Goal: Task Accomplishment & Management: Manage account settings

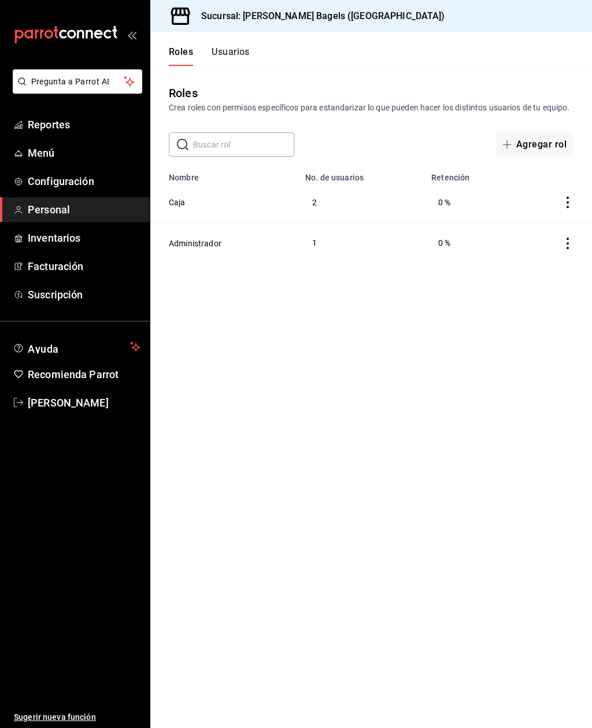
click at [202, 218] on td "Caja" at bounding box center [224, 202] width 148 height 40
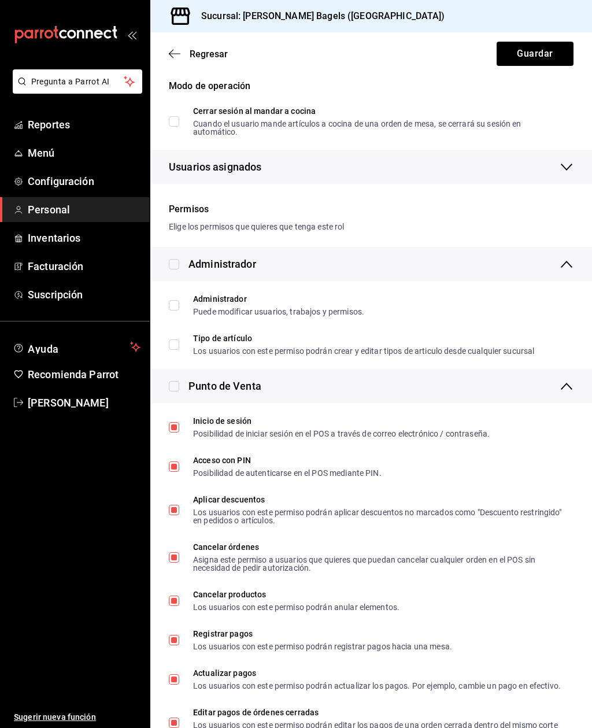
scroll to position [165, 0]
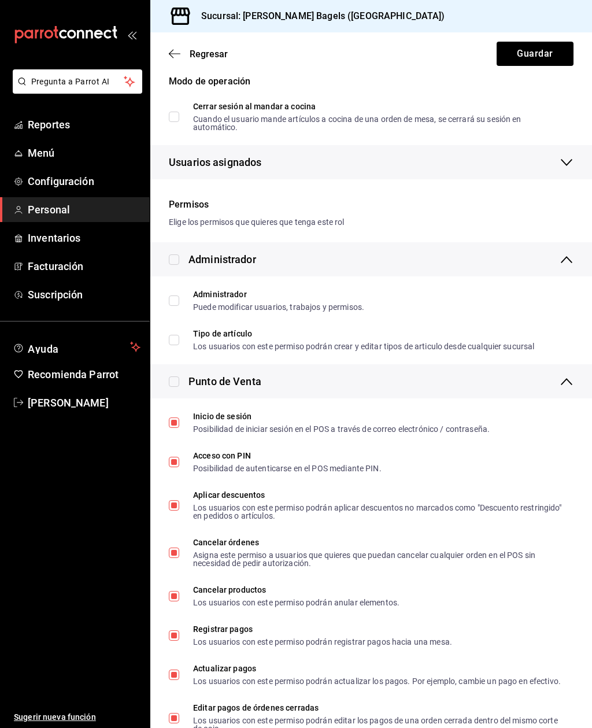
click at [170, 341] on input "Tipo de artículo Los usuarios con este permiso podrán crear y editar tipos de a…" at bounding box center [174, 340] width 10 height 10
checkbox input "true"
click at [177, 383] on input "checkbox" at bounding box center [174, 381] width 10 height 10
checkbox input "true"
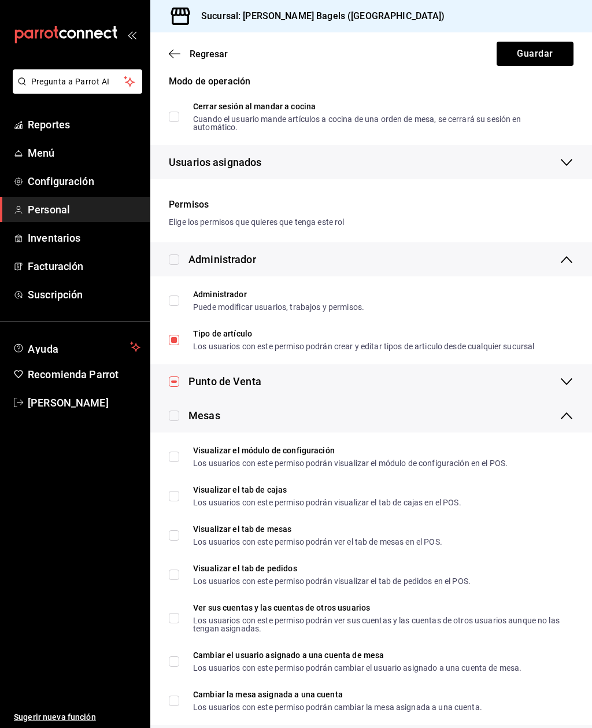
click at [169, 385] on input "checkbox" at bounding box center [174, 381] width 10 height 10
checkbox input "false"
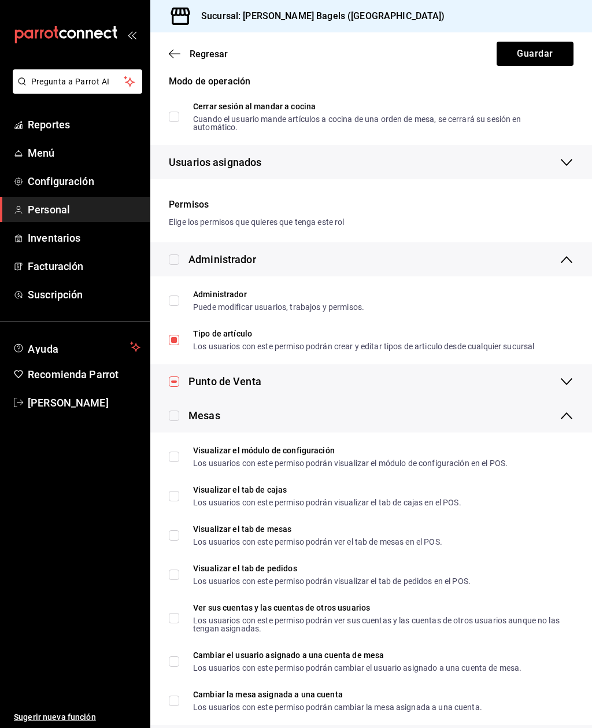
checkbox input "false"
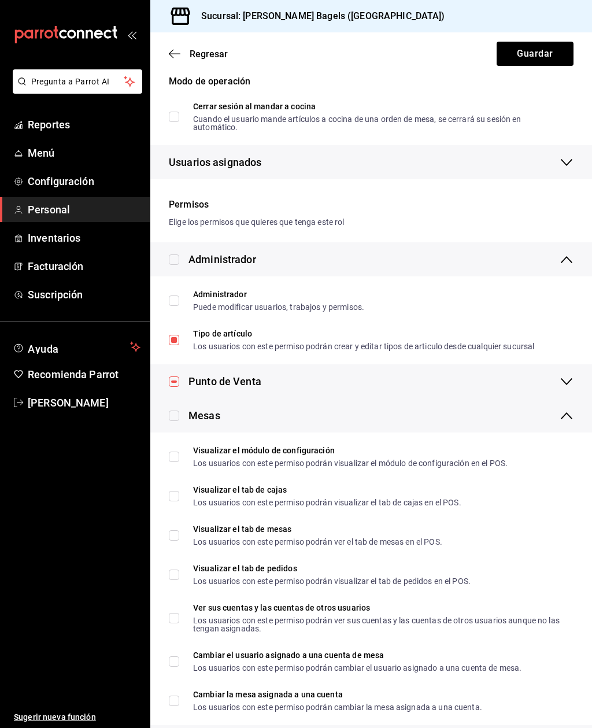
checkbox input "false"
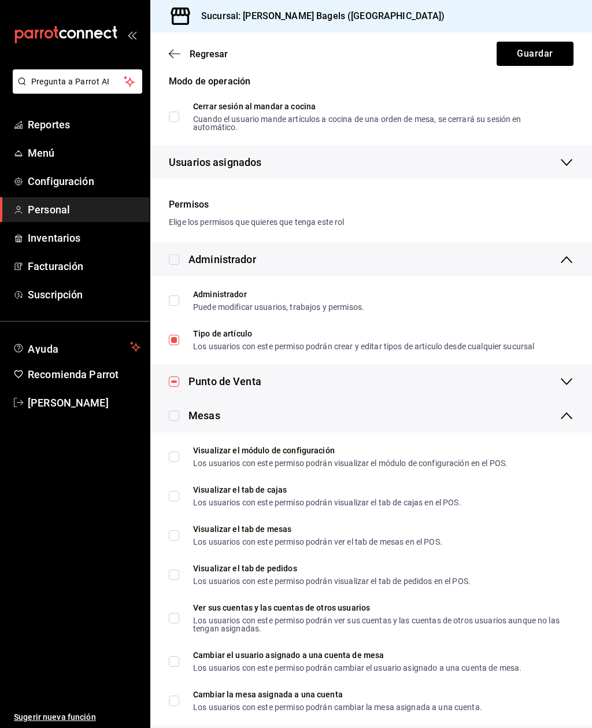
checkbox input "false"
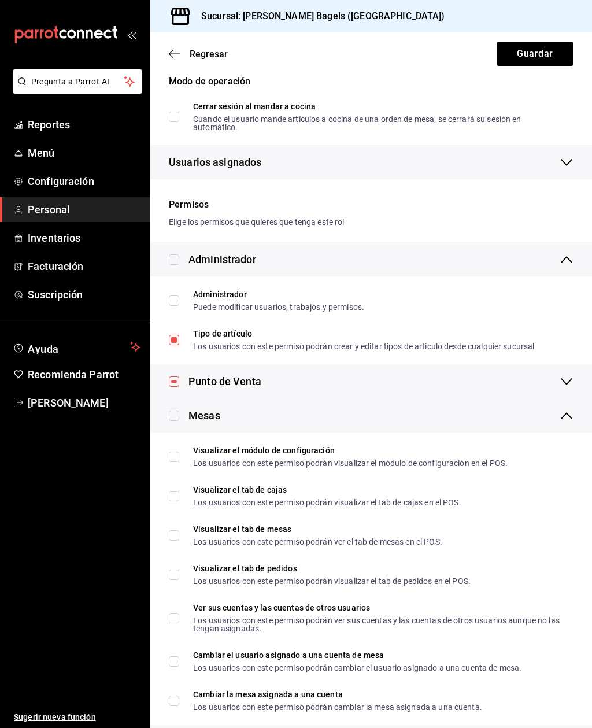
checkbox input "false"
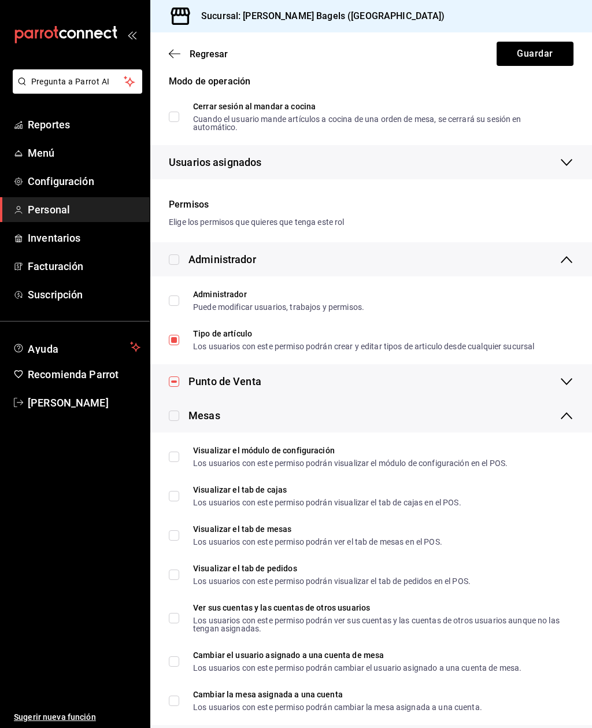
checkbox input "false"
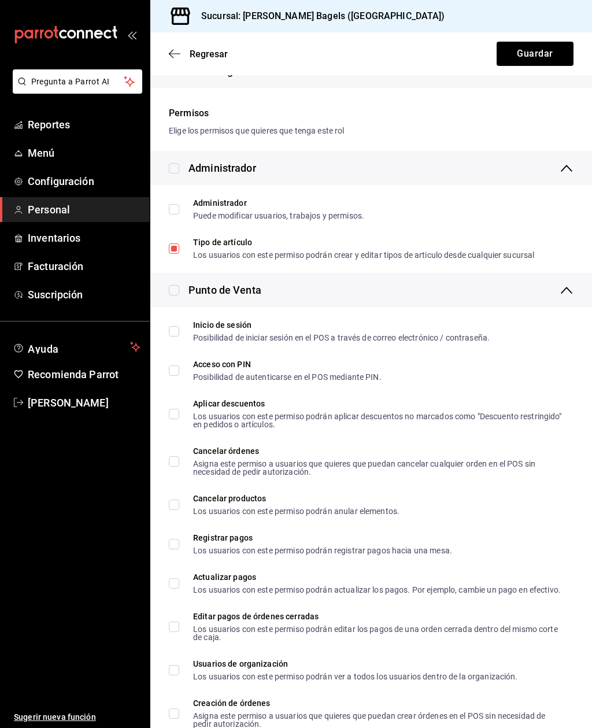
scroll to position [262, 0]
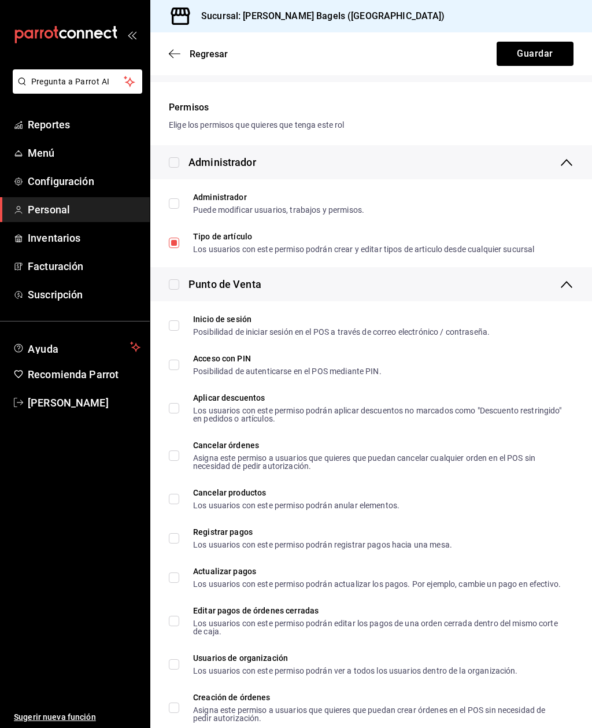
click at [179, 57] on icon "button" at bounding box center [175, 54] width 12 height 10
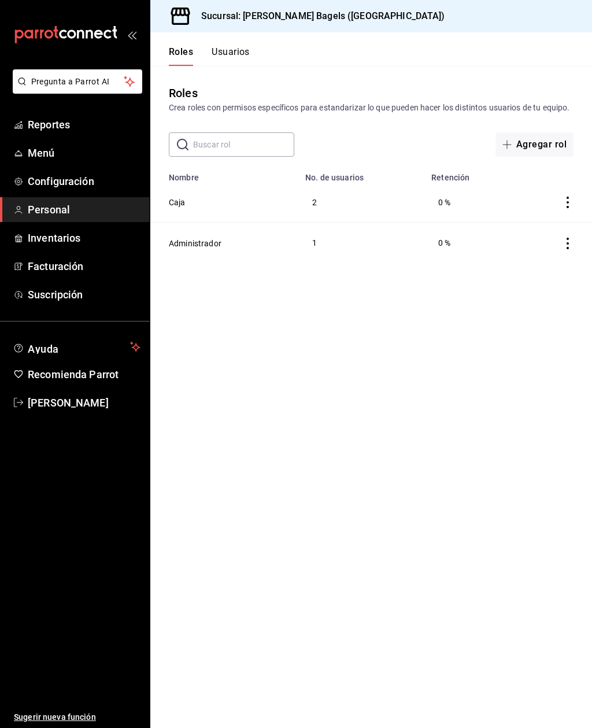
click at [193, 220] on td "Caja" at bounding box center [224, 202] width 148 height 40
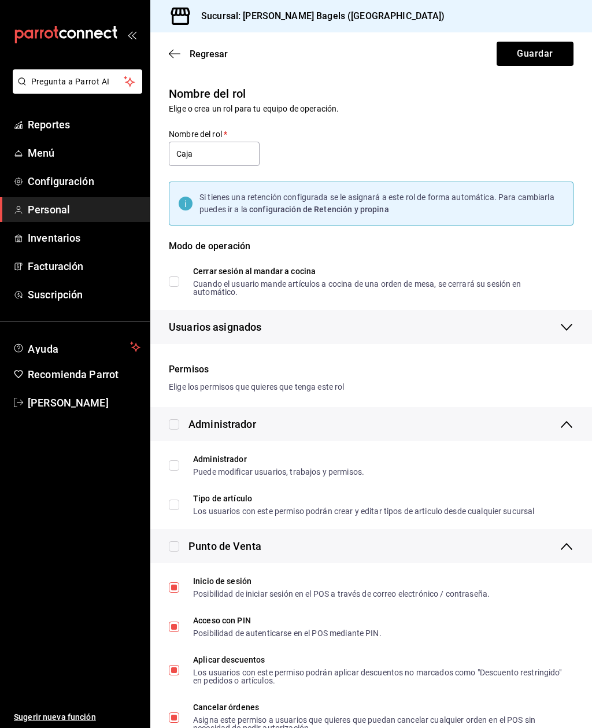
click at [179, 462] on input "Administrador Puede modificar usuarios, trabajos y permisos." at bounding box center [174, 465] width 10 height 10
checkbox input "true"
click at [177, 505] on input "Tipo de artículo Los usuarios con este permiso podrán crear y editar tipos de a…" at bounding box center [174, 505] width 10 height 10
checkbox input "true"
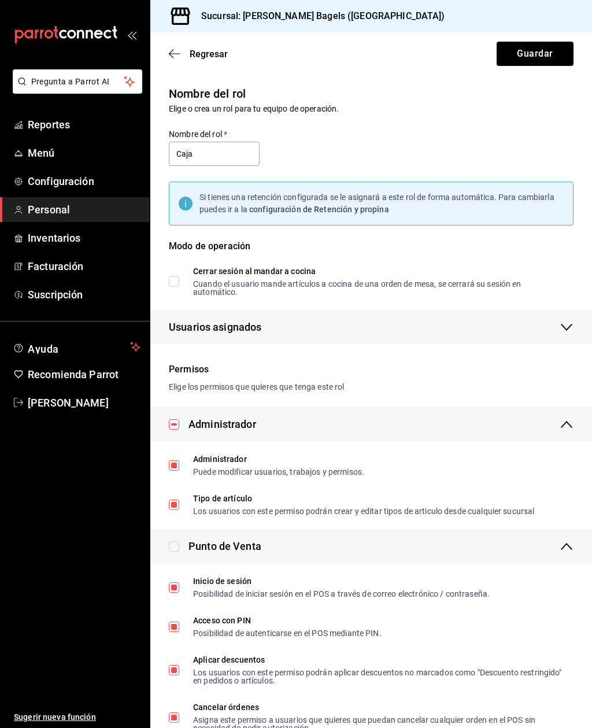
click at [169, 457] on label "Administrador Puede modificar usuarios, trabajos y permisos." at bounding box center [266, 465] width 195 height 21
click at [169, 460] on input "Administrador Puede modificar usuarios, trabajos y permisos." at bounding box center [174, 465] width 10 height 10
checkbox input "true"
click at [175, 509] on input "Tipo de artículo Los usuarios con este permiso podrán crear y editar tipos de a…" at bounding box center [174, 505] width 10 height 10
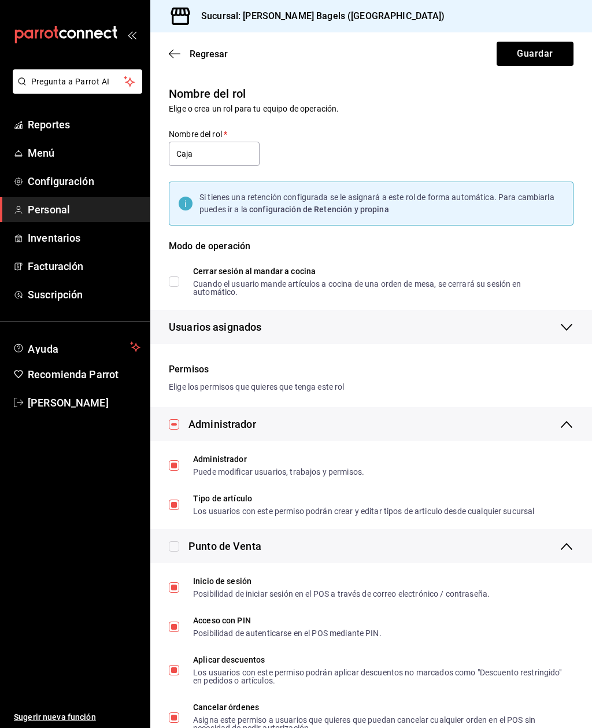
checkbox input "false"
click at [191, 46] on div "Regresar Guardar" at bounding box center [371, 53] width 442 height 43
click at [177, 51] on icon "button" at bounding box center [175, 54] width 12 height 10
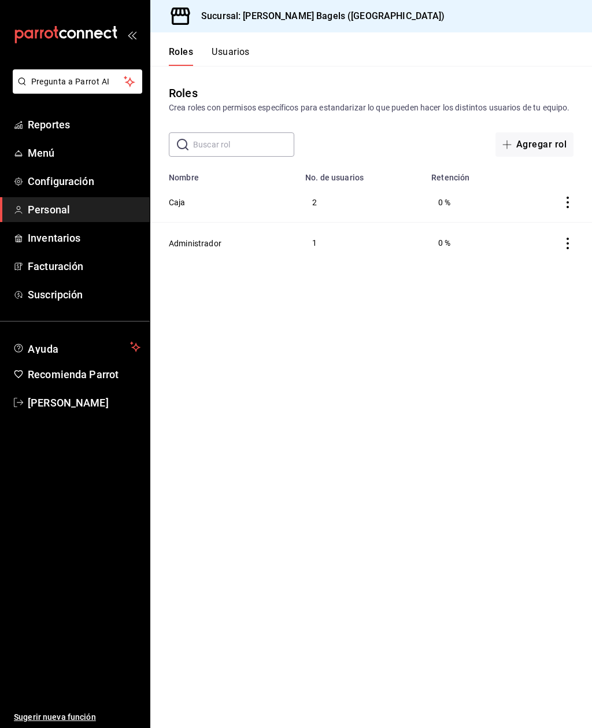
click at [38, 202] on span "Personal" at bounding box center [84, 210] width 113 height 16
click at [241, 51] on button "Usuarios" at bounding box center [231, 56] width 38 height 20
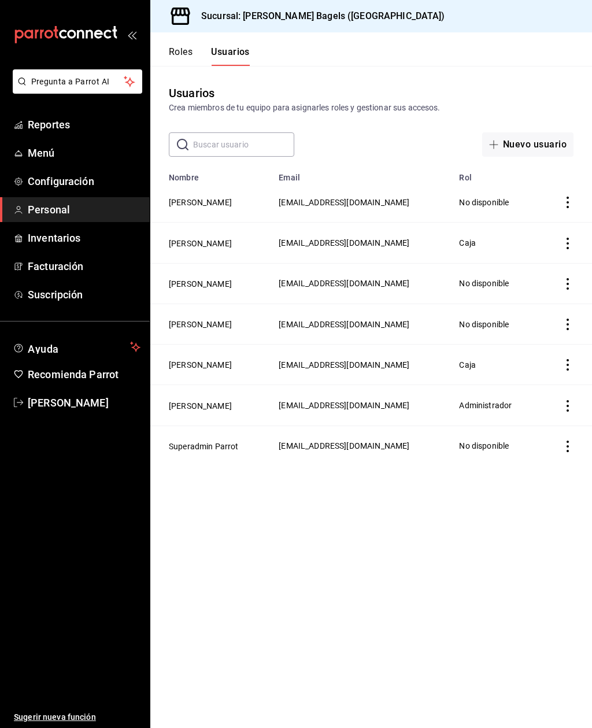
click at [243, 242] on td "[PERSON_NAME]" at bounding box center [210, 243] width 121 height 40
click at [303, 243] on span "[EMAIL_ADDRESS][DOMAIN_NAME]" at bounding box center [344, 242] width 131 height 9
click at [562, 245] on icon "actions" at bounding box center [568, 244] width 12 height 12
click at [517, 221] on span "Duplicar" at bounding box center [515, 226] width 50 height 14
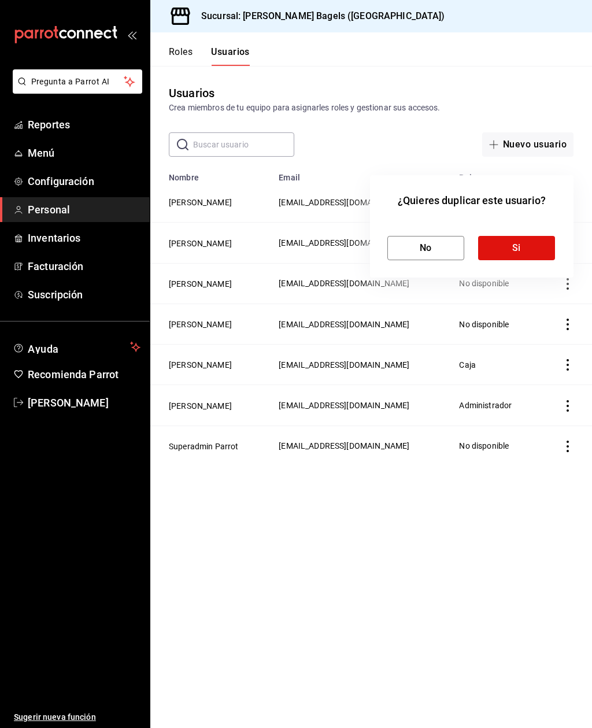
click at [410, 249] on button "No" at bounding box center [425, 248] width 77 height 24
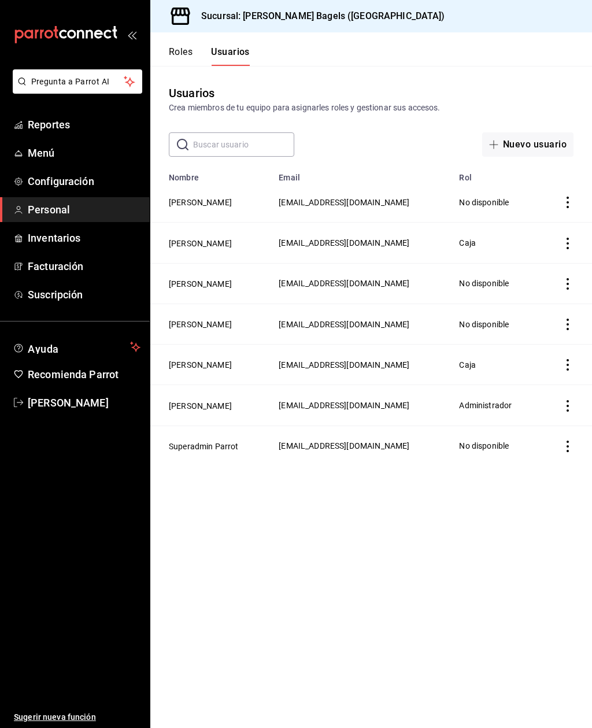
click at [203, 245] on button "[PERSON_NAME]" at bounding box center [200, 244] width 63 height 12
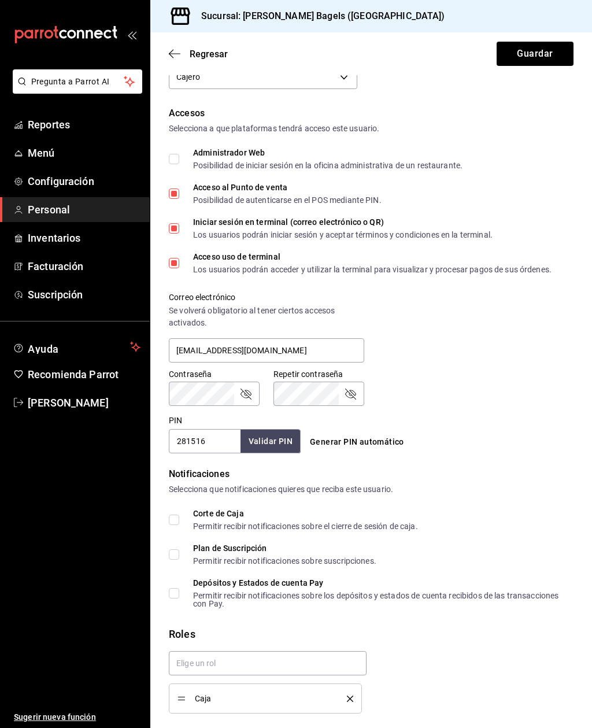
scroll to position [217, 0]
click at [174, 516] on input "Corte de Caja Permitir recibir notificaciones sobre el cierre de sesión de caja." at bounding box center [174, 520] width 10 height 10
checkbox input "true"
click at [176, 557] on input "Plan de Suscripción Permitir recibir notificaciones sobre suscripciones." at bounding box center [174, 555] width 10 height 10
checkbox input "true"
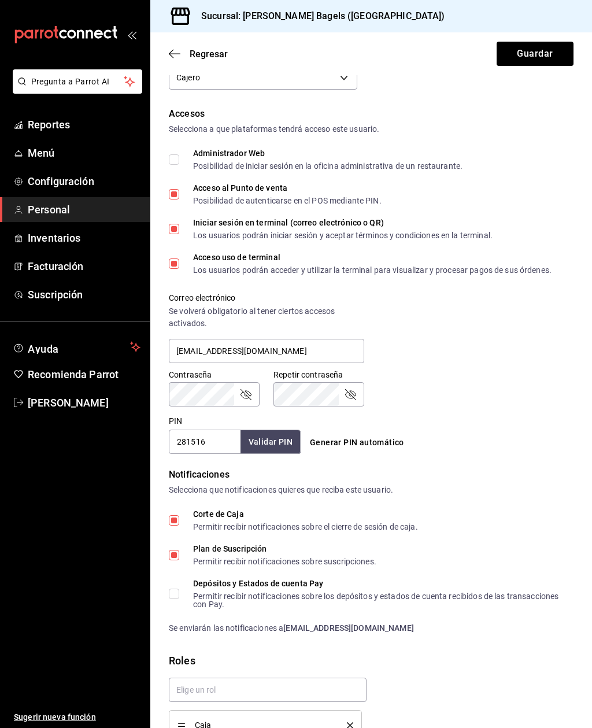
click at [172, 597] on input "Depósitos y Estados de cuenta Pay Permitir recibir notificaciones sobre los dep…" at bounding box center [174, 594] width 10 height 10
checkbox input "true"
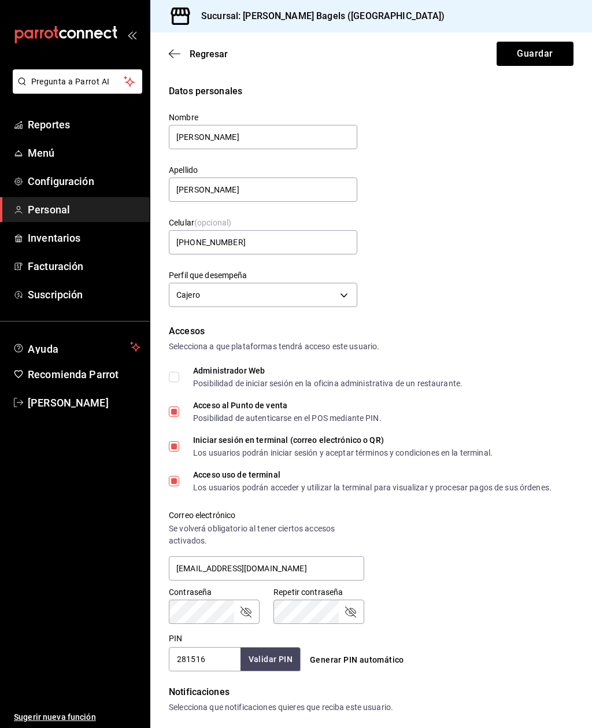
scroll to position [0, 0]
click at [181, 374] on span "Administrador Web Posibilidad de iniciar sesión en la oficina administrativa de…" at bounding box center [320, 377] width 283 height 21
click at [179, 374] on input "Administrador Web Posibilidad de iniciar sesión en la oficina administrativa de…" at bounding box center [174, 377] width 10 height 10
checkbox input "true"
click at [539, 58] on button "Guardar" at bounding box center [535, 54] width 77 height 24
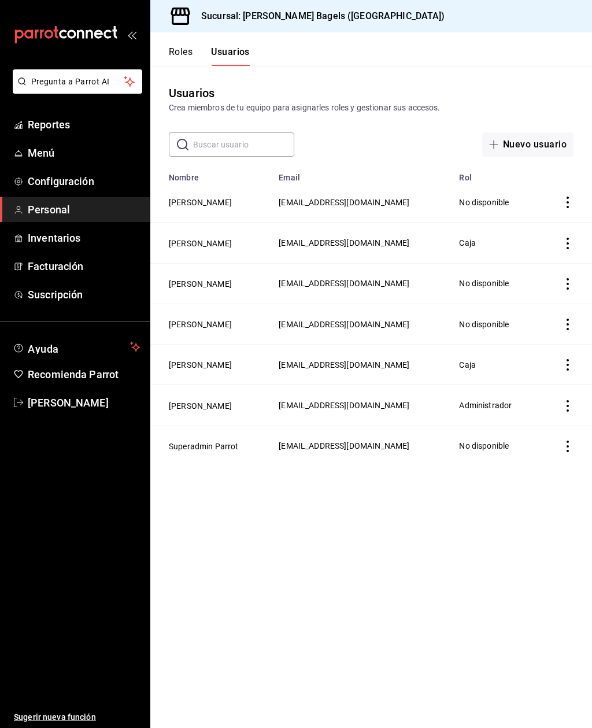
click at [175, 51] on button "Roles" at bounding box center [181, 56] width 24 height 20
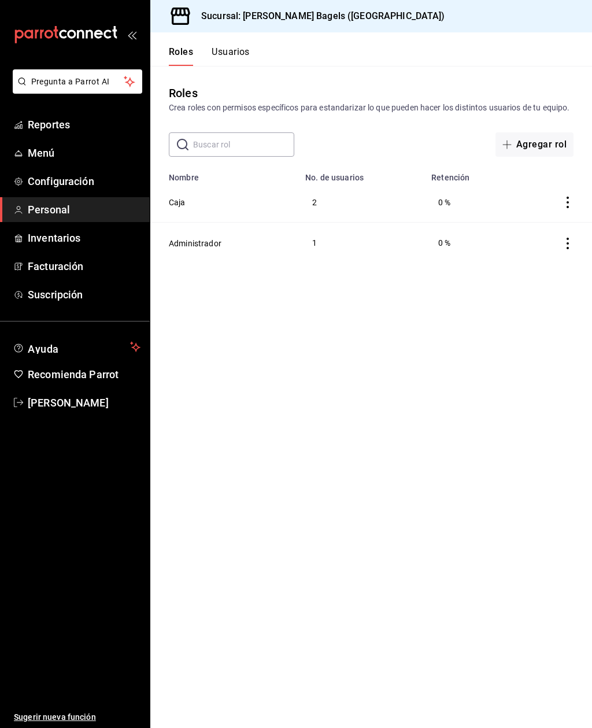
click at [206, 249] on button "Administrador" at bounding box center [195, 244] width 53 height 12
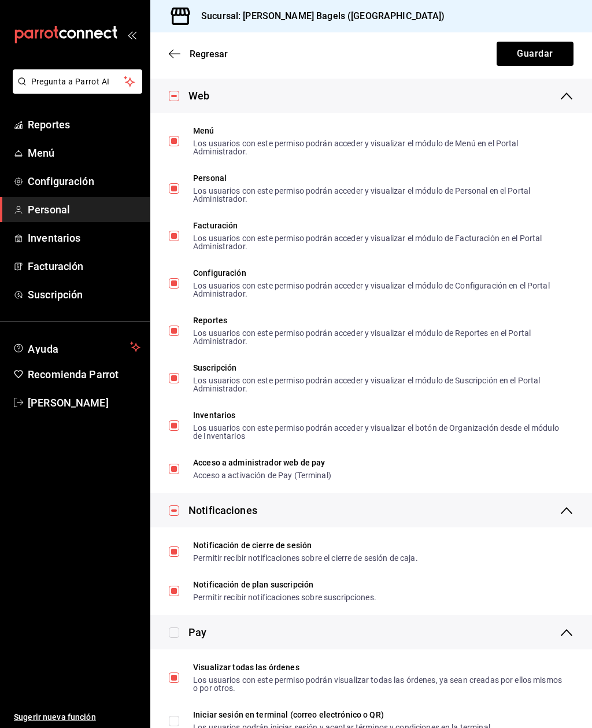
scroll to position [1939, 0]
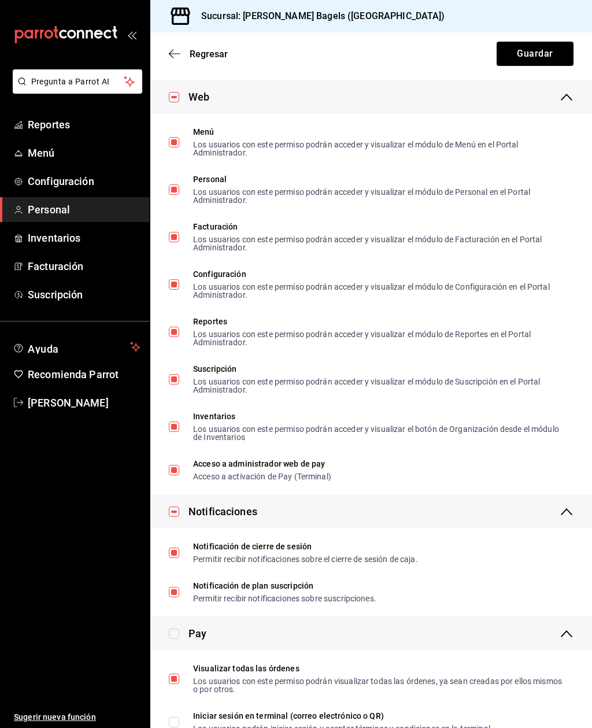
click at [176, 53] on icon "button" at bounding box center [175, 54] width 12 height 10
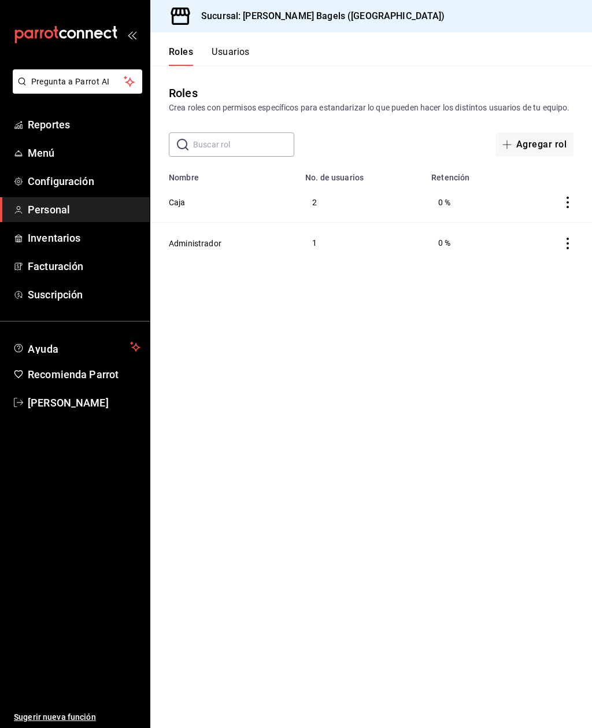
click at [179, 208] on button "Caja" at bounding box center [177, 203] width 17 height 12
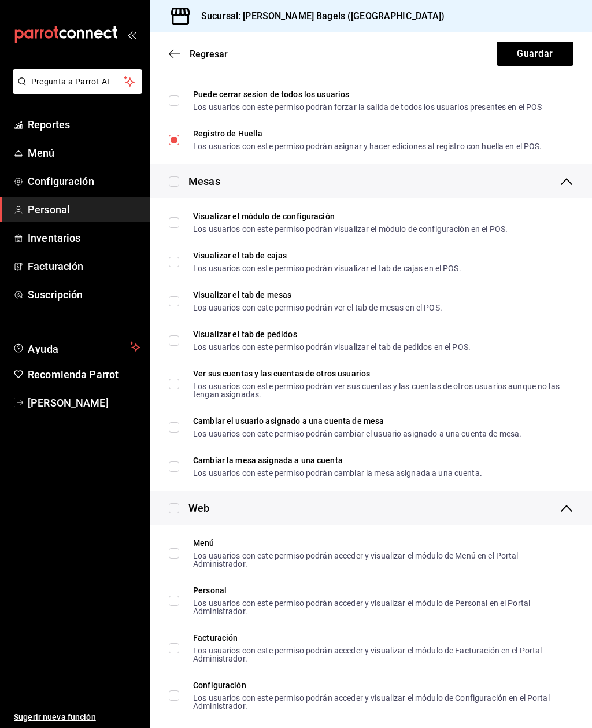
scroll to position [1531, 0]
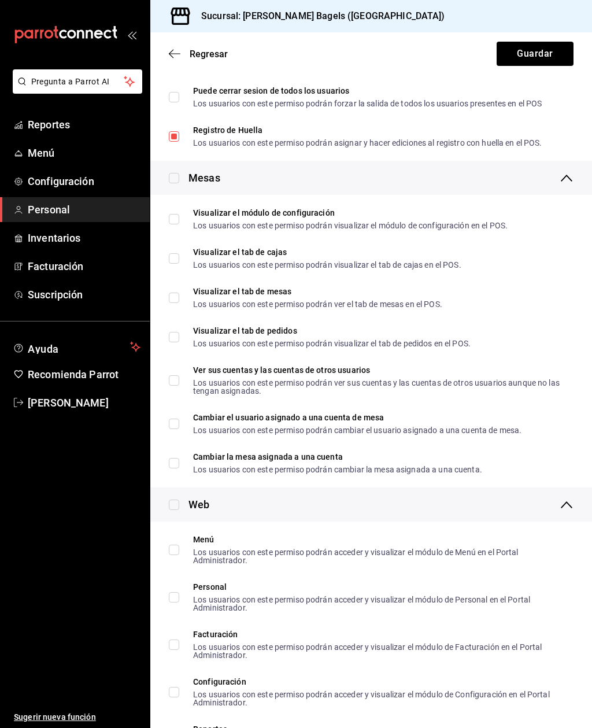
click at [173, 223] on input "Visualizar el módulo de configuración Los usuarios con este permiso podrán visu…" at bounding box center [174, 219] width 10 height 10
checkbox input "true"
click at [175, 254] on input "Visualizar el tab [PERSON_NAME] Los usuarios con este permiso podrán visualizar…" at bounding box center [174, 258] width 10 height 10
checkbox input "true"
click at [171, 289] on label "Visualizar el tab de mesas Los usuarios con este permiso podrán ver el tab de m…" at bounding box center [305, 297] width 273 height 21
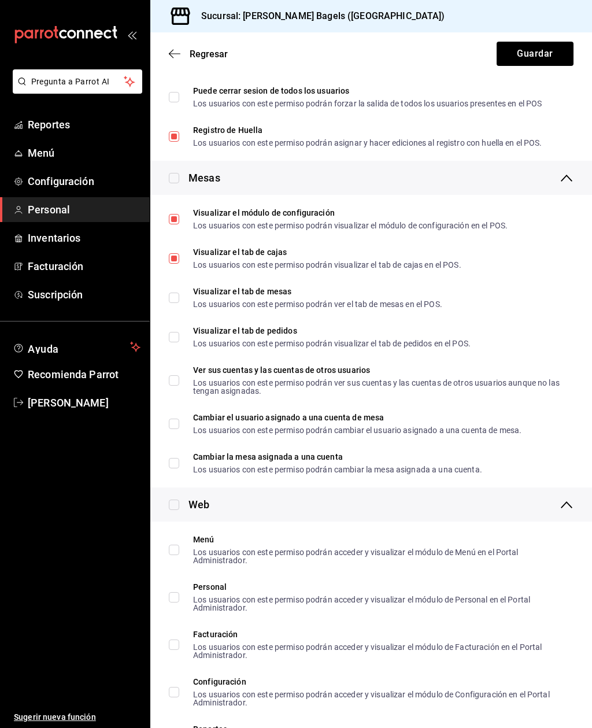
click at [171, 293] on input "Visualizar el tab de mesas Los usuarios con este permiso podrán ver el tab de m…" at bounding box center [174, 298] width 10 height 10
checkbox input "false"
click at [172, 328] on label "Visualizar el tab de pedidos Los usuarios con este permiso podrán visualizar el…" at bounding box center [320, 337] width 302 height 21
click at [172, 332] on input "Visualizar el tab de pedidos Los usuarios con este permiso podrán visualizar el…" at bounding box center [174, 337] width 10 height 10
checkbox input "false"
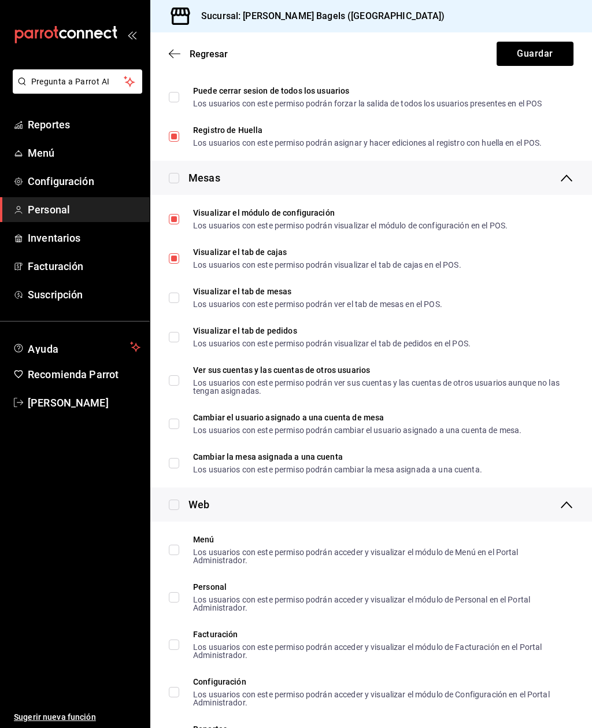
click at [175, 297] on input "Visualizar el tab de mesas Los usuarios con este permiso podrán ver el tab de m…" at bounding box center [174, 298] width 10 height 10
checkbox input "true"
click at [169, 336] on input "Visualizar el tab de pedidos Los usuarios con este permiso podrán visualizar el…" at bounding box center [174, 337] width 10 height 10
checkbox input "true"
click at [178, 379] on input "Ver sus cuentas y las cuentas de otros usuarios Los usuarios con este permiso p…" at bounding box center [174, 380] width 10 height 10
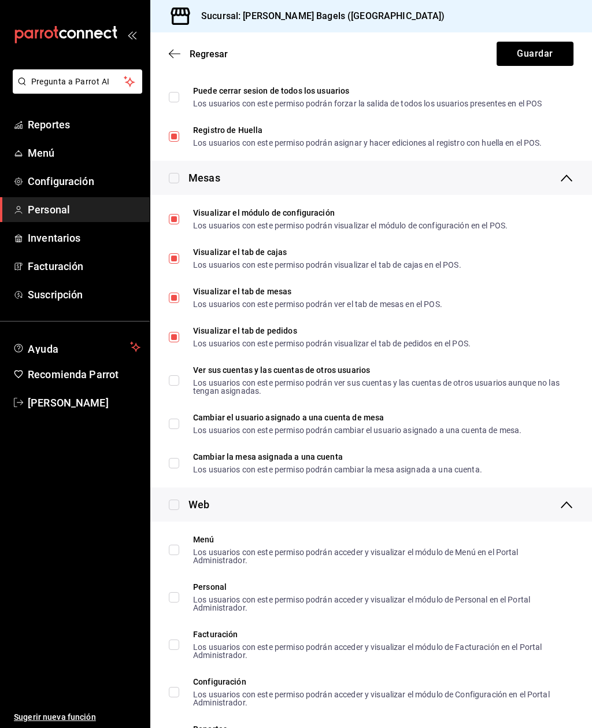
checkbox input "true"
click at [175, 423] on input "Cambiar el usuario asignado a una cuenta [PERSON_NAME] Los usuarios con este pe…" at bounding box center [174, 424] width 10 height 10
checkbox input "true"
click at [178, 465] on input "Cambiar la mesa asignada a una cuenta Los usuarios con este permiso podrán camb…" at bounding box center [174, 463] width 10 height 10
checkbox input "true"
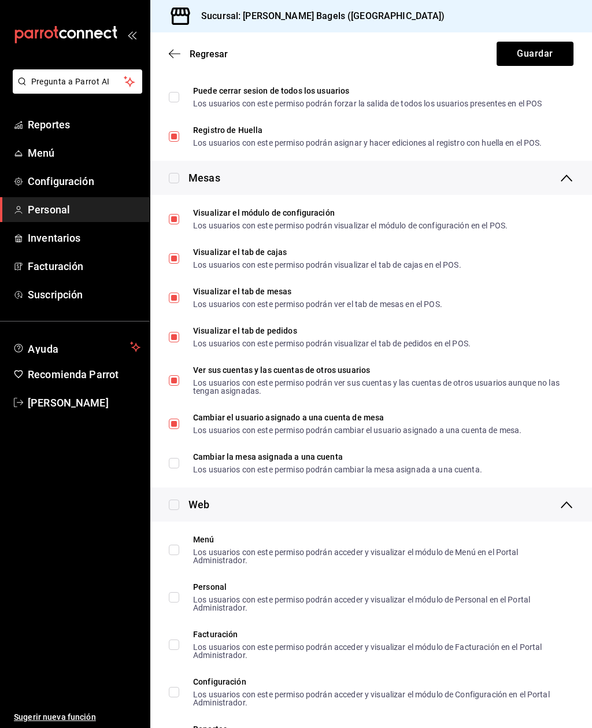
checkbox input "true"
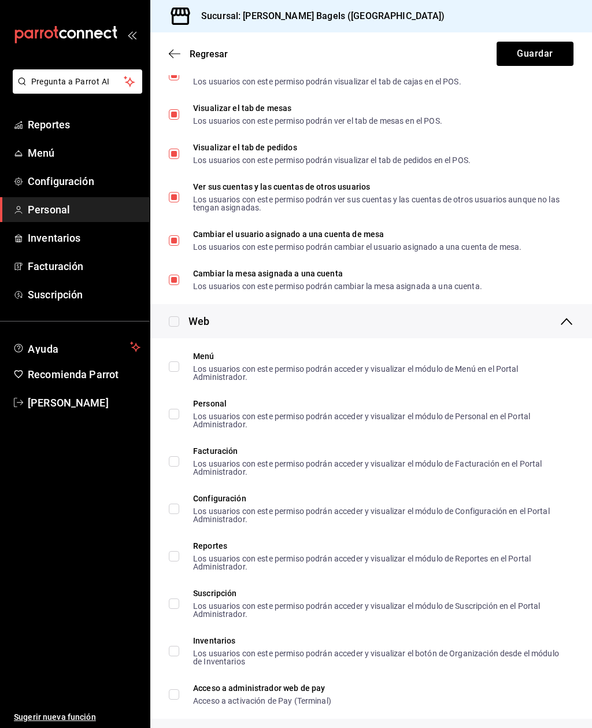
scroll to position [1752, 0]
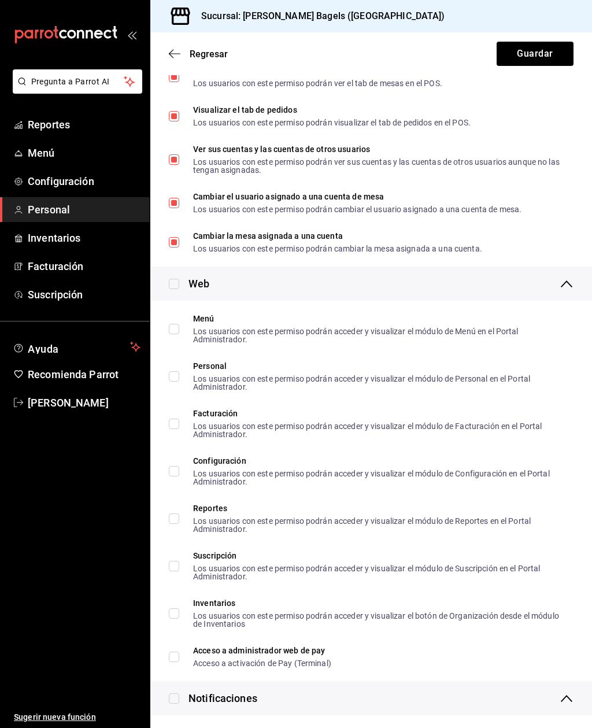
click at [171, 328] on input "Menú Los usuarios con este permiso podrán acceder y visualizar el módulo de Men…" at bounding box center [174, 329] width 10 height 10
checkbox input "true"
click at [178, 388] on label "Personal Los usuarios con este permiso podrán acceder y visualizar el módulo de…" at bounding box center [366, 376] width 395 height 29
click at [178, 382] on input "Personal Los usuarios con este permiso podrán acceder y visualizar el módulo de…" at bounding box center [174, 376] width 10 height 10
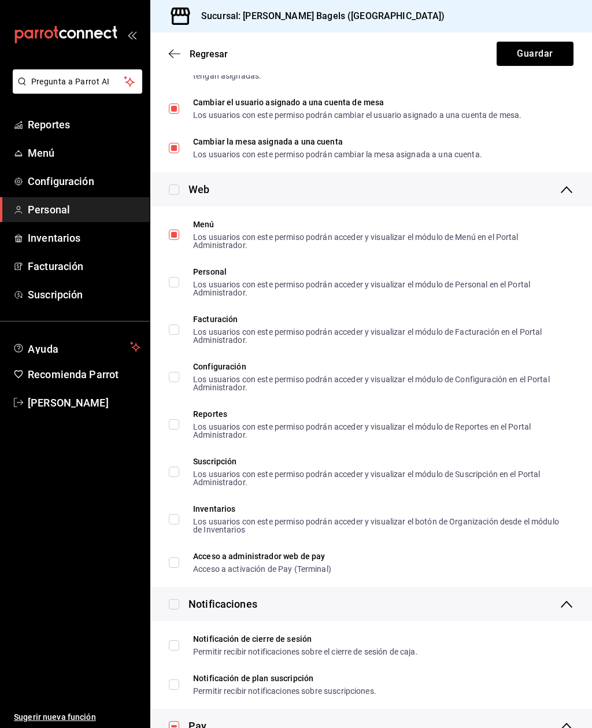
scroll to position [1874, 0]
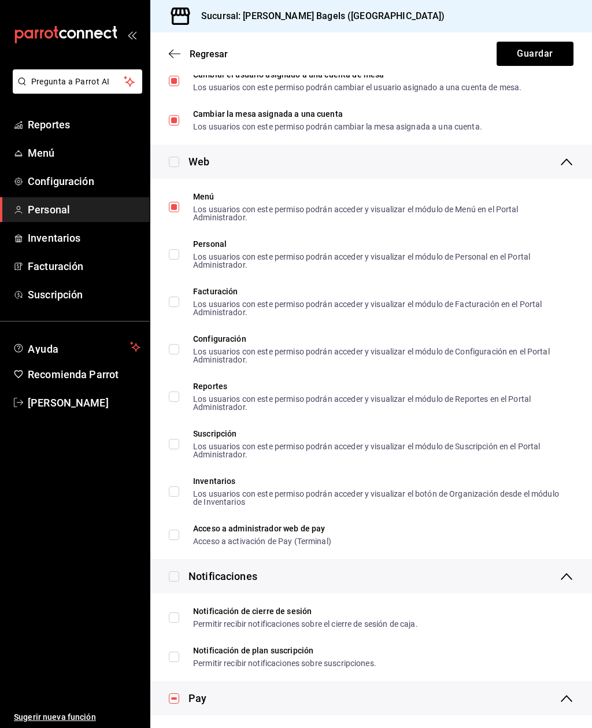
click at [173, 259] on input "Personal Los usuarios con este permiso podrán acceder y visualizar el módulo de…" at bounding box center [174, 254] width 10 height 10
checkbox input "true"
click at [173, 208] on input "Menú Los usuarios con este permiso podrán acceder y visualizar el módulo de Men…" at bounding box center [174, 207] width 10 height 10
checkbox input "false"
click at [173, 255] on input "Personal Los usuarios con este permiso podrán acceder y visualizar el módulo de…" at bounding box center [174, 254] width 10 height 10
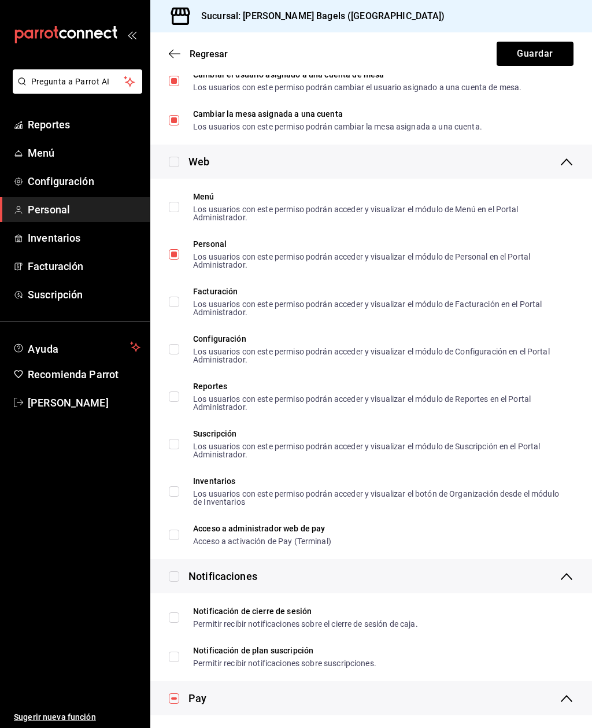
checkbox input "false"
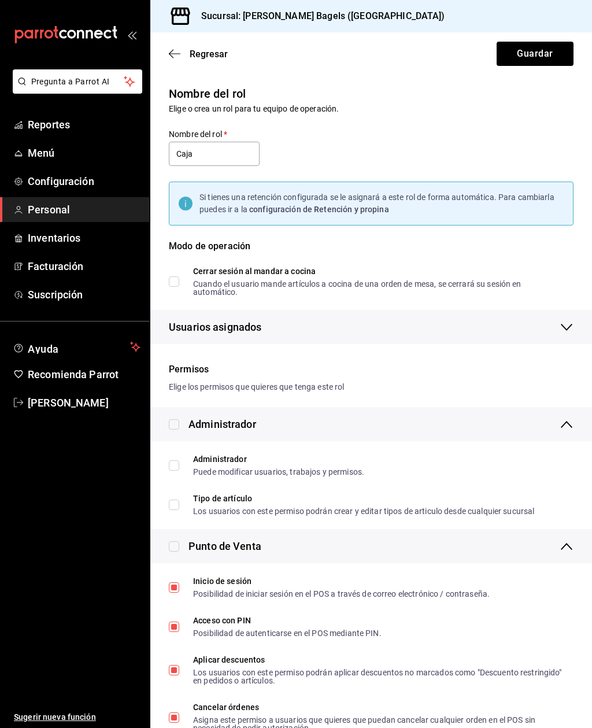
scroll to position [0, 0]
click at [524, 57] on button "Guardar" at bounding box center [535, 54] width 77 height 24
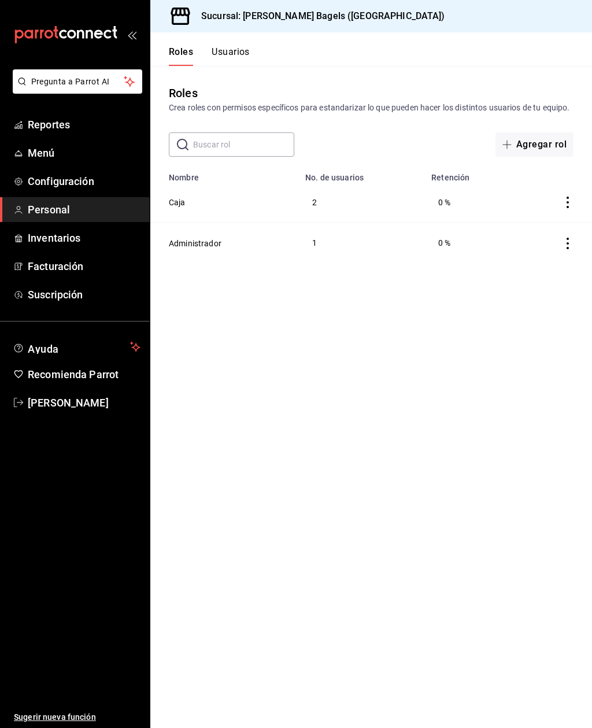
click at [179, 63] on button "Roles" at bounding box center [181, 56] width 24 height 20
click at [181, 43] on div "Roles Usuarios" at bounding box center [199, 49] width 99 height 34
click at [217, 50] on button "Usuarios" at bounding box center [231, 56] width 38 height 20
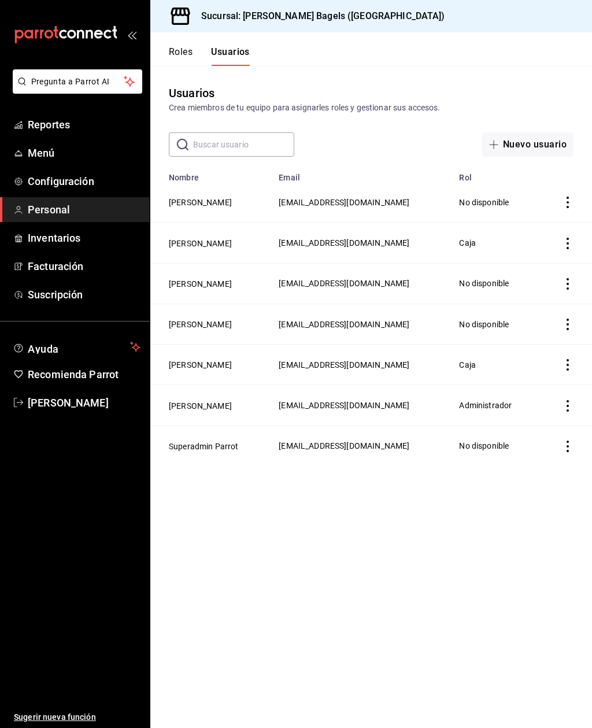
click at [187, 366] on button "[PERSON_NAME]" at bounding box center [200, 365] width 63 height 12
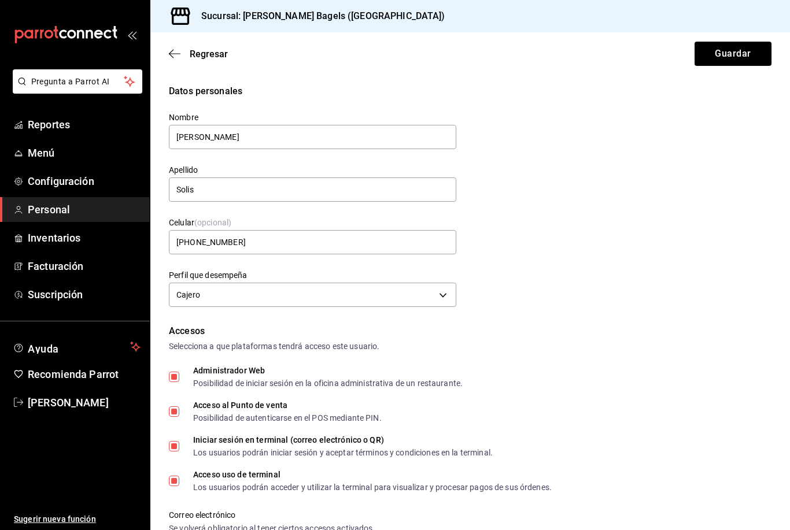
click at [54, 108] on li "Pregunta a Parrot AI" at bounding box center [75, 90] width 140 height 43
click at [63, 129] on span "Reportes" at bounding box center [84, 125] width 113 height 16
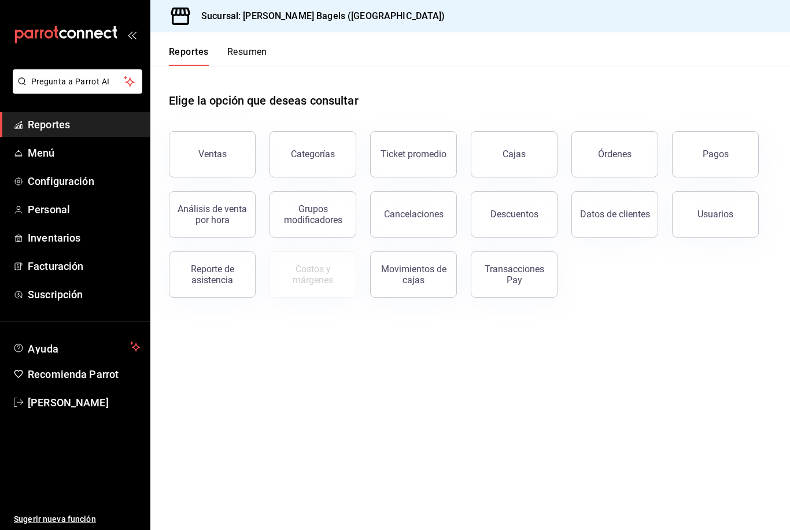
click at [65, 130] on span "Reportes" at bounding box center [84, 125] width 113 height 16
click at [190, 131] on button "Ventas" at bounding box center [212, 154] width 87 height 46
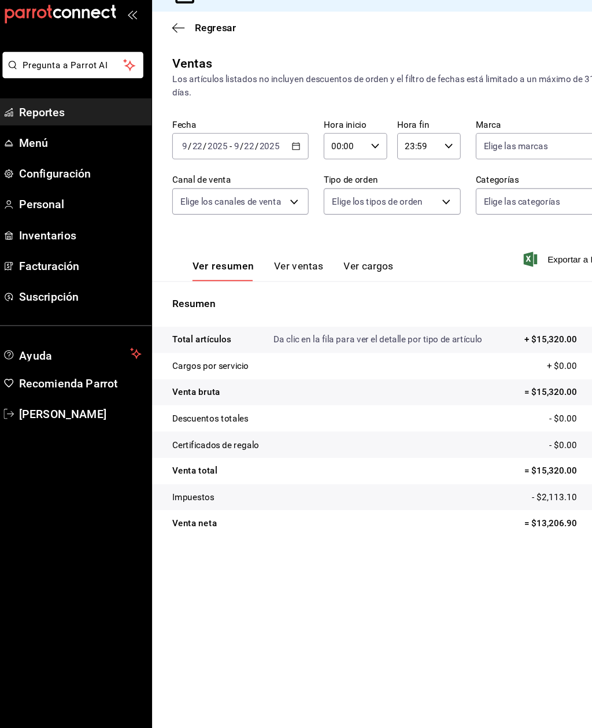
scroll to position [6, 0]
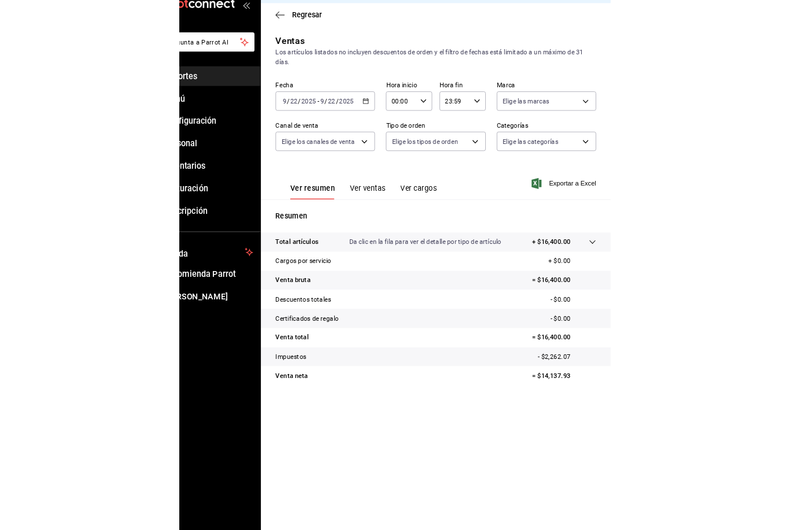
scroll to position [28, 0]
